Goal: Communication & Community: Participate in discussion

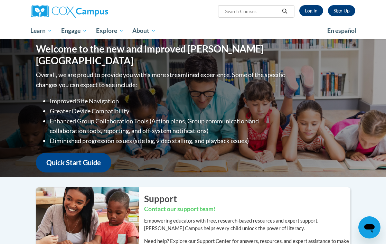
click at [311, 11] on link "Log In" at bounding box center [311, 10] width 24 height 11
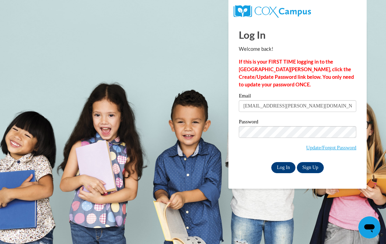
click at [285, 166] on input "Log In" at bounding box center [283, 167] width 24 height 11
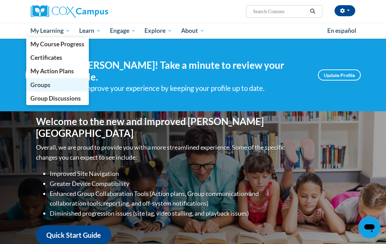
click at [39, 84] on span "Groups" at bounding box center [40, 84] width 20 height 7
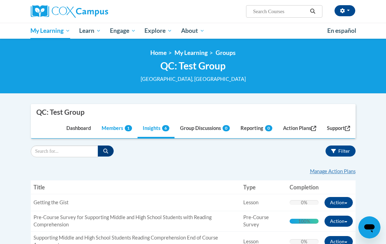
click at [109, 129] on link "Members 1" at bounding box center [116, 129] width 41 height 19
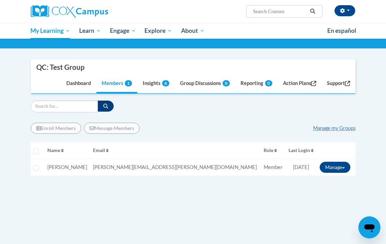
scroll to position [46, 0]
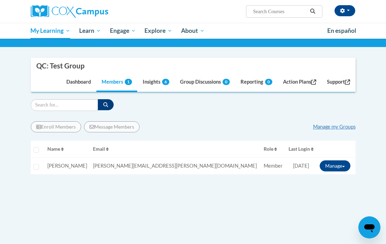
click at [36, 164] on input "Select learner" at bounding box center [37, 167] width 6 height 6
checkbox input "true"
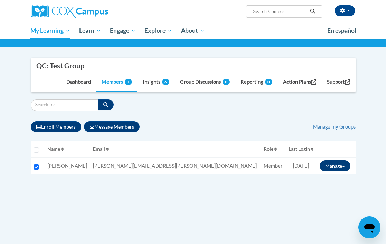
click at [337, 163] on button "Manage" at bounding box center [335, 165] width 31 height 11
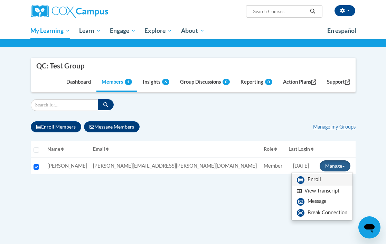
click at [316, 176] on link "Enroll" at bounding box center [322, 179] width 61 height 11
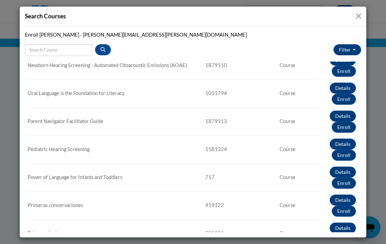
scroll to position [853, 0]
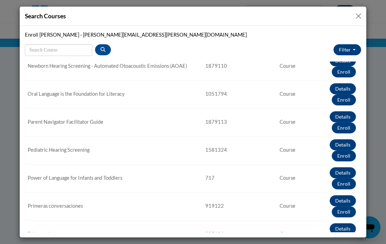
click at [347, 100] on button "Enroll" at bounding box center [344, 99] width 24 height 11
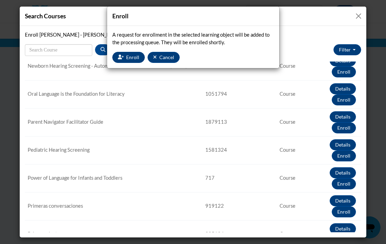
click at [131, 56] on span "Enroll" at bounding box center [132, 57] width 13 height 6
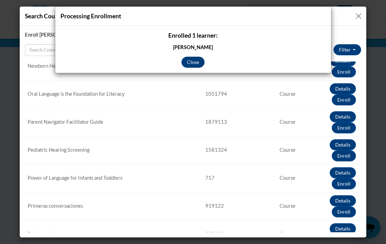
click at [195, 63] on button "Close" at bounding box center [193, 62] width 23 height 11
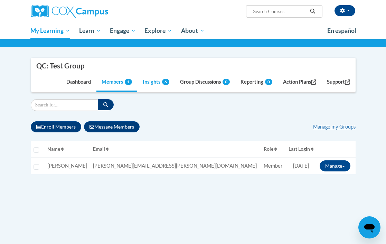
click at [152, 82] on link "Insights 6" at bounding box center [156, 82] width 37 height 19
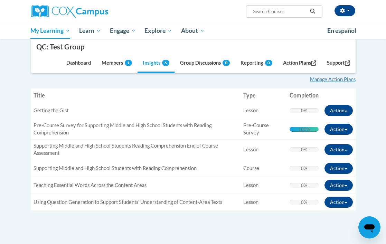
scroll to position [90, 0]
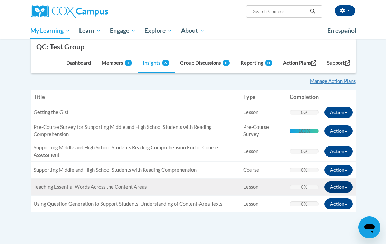
click at [345, 185] on button "Action" at bounding box center [339, 187] width 28 height 11
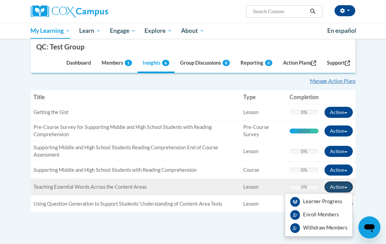
click at [345, 185] on button "Action" at bounding box center [339, 187] width 28 height 11
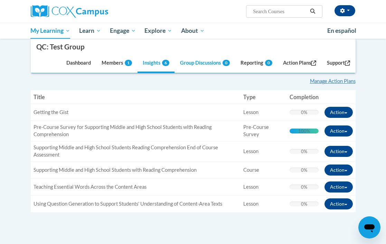
click at [200, 63] on link "Group Discussions 0" at bounding box center [205, 64] width 60 height 19
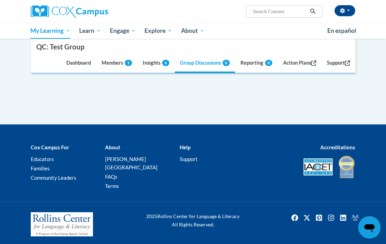
scroll to position [84, 0]
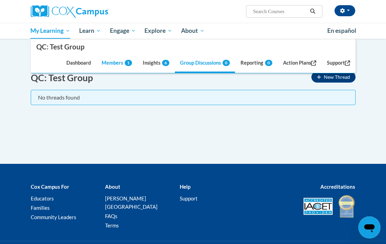
click at [107, 63] on link "Members 1" at bounding box center [116, 64] width 41 height 19
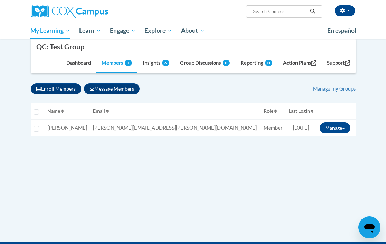
click at [37, 126] on input "Select learner" at bounding box center [37, 129] width 6 height 6
checkbox input "true"
click at [338, 125] on button "Manage" at bounding box center [335, 127] width 31 height 11
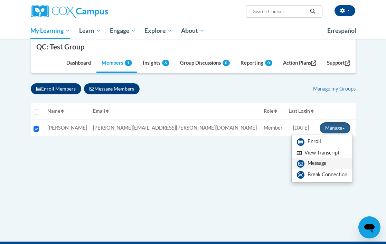
click at [322, 160] on link "Message" at bounding box center [322, 163] width 61 height 11
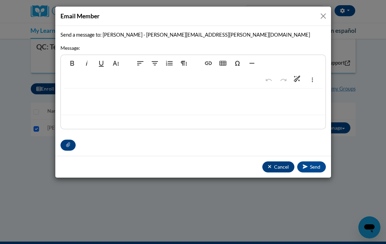
click at [108, 93] on div at bounding box center [193, 102] width 265 height 26
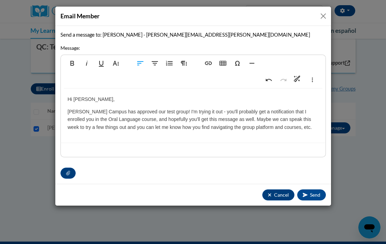
type textarea "<p>Hi Marlene,</p><p>Cox Campus has approved our test group! I&#39;m trying it …"
click at [313, 193] on span "Send" at bounding box center [315, 195] width 10 height 6
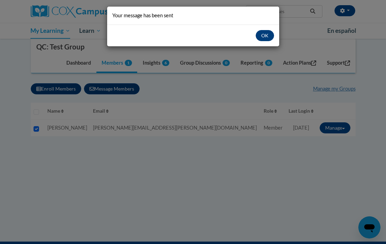
click at [266, 36] on button "OK" at bounding box center [265, 35] width 18 height 11
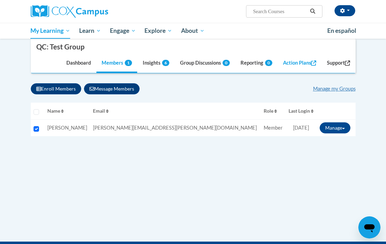
click at [299, 62] on link "Action Plans" at bounding box center [300, 64] width 44 height 19
click at [199, 63] on link "Group Discussions 0" at bounding box center [205, 64] width 60 height 19
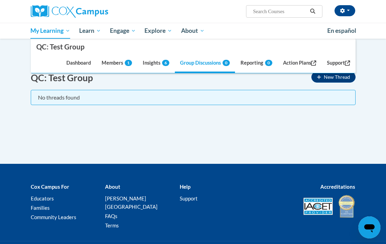
scroll to position [59, 0]
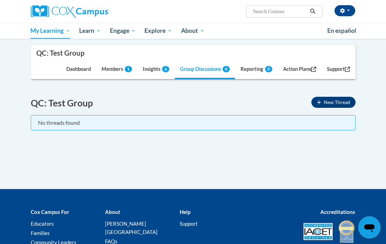
click at [334, 101] on span "New Thread" at bounding box center [337, 102] width 26 height 6
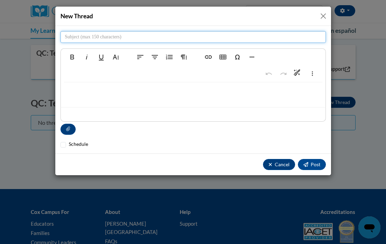
click at [90, 39] on input "text" at bounding box center [194, 37] width 266 height 12
type input "testing group discussions"
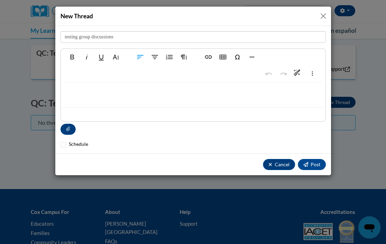
click at [80, 92] on p at bounding box center [193, 93] width 251 height 8
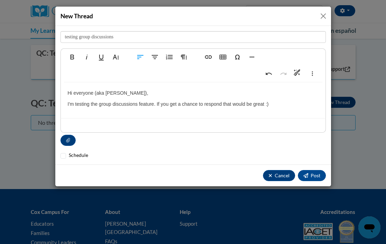
type textarea "<p>Hi everyone (aka Marlene),</p><p>I&#39;m testing the group discussions featu…"
click at [68, 141] on icon "Attachment" at bounding box center [68, 140] width 4 height 5
click at [318, 175] on span "Post" at bounding box center [316, 176] width 10 height 6
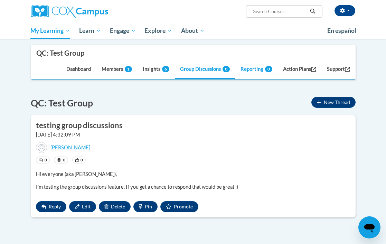
click at [255, 71] on link "Reporting 0" at bounding box center [256, 70] width 42 height 19
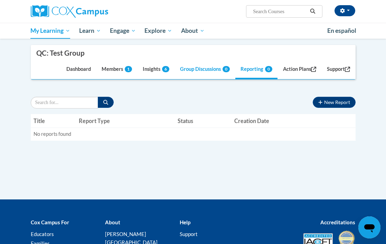
click at [199, 69] on link "Group Discussions 0" at bounding box center [205, 70] width 60 height 19
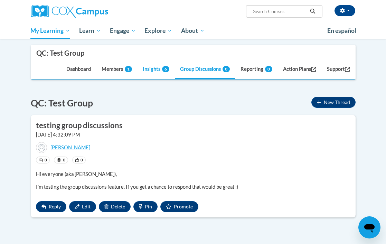
click at [149, 69] on link "Insights 6" at bounding box center [156, 70] width 37 height 19
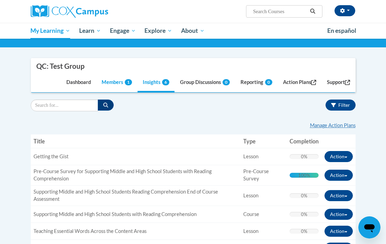
scroll to position [46, 0]
click at [108, 82] on link "Members 1" at bounding box center [116, 83] width 41 height 19
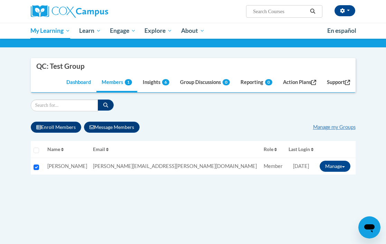
click at [61, 80] on link "Dashboard" at bounding box center [78, 83] width 35 height 19
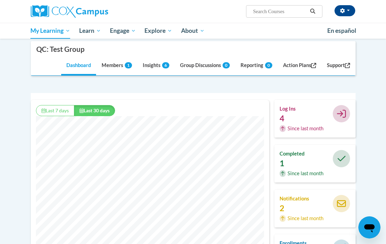
scroll to position [63, 0]
click at [60, 112] on button "Last 7 days" at bounding box center [55, 110] width 38 height 11
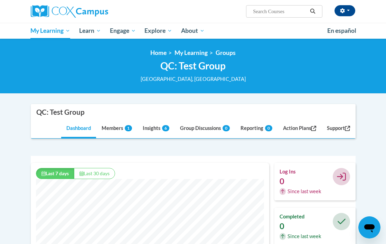
scroll to position [0, 0]
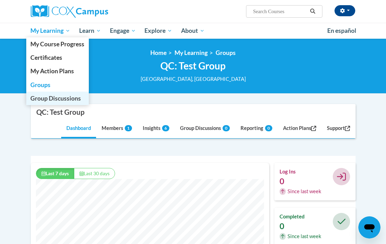
click at [43, 99] on span "Group Discussions" at bounding box center [55, 98] width 50 height 7
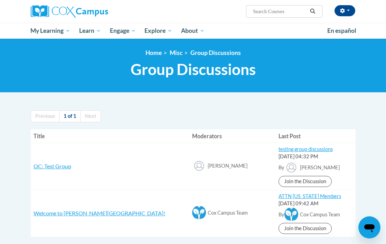
click at [304, 99] on body "Orla Wallace (America/Toronto UTC-04:00) My Profile Inbox Group Dashboard Actio…" at bounding box center [193, 203] width 386 height 407
